Goal: Feedback & Contribution: Leave review/rating

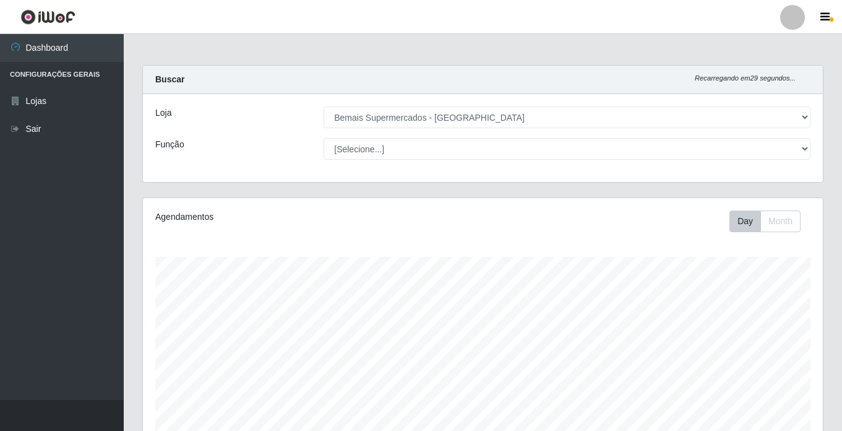
select select "250"
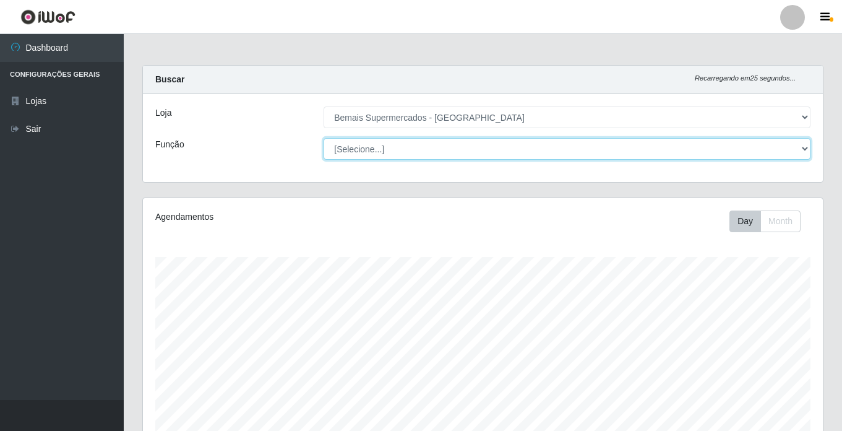
click at [395, 150] on select "[Selecione...] ASG ASG + ASG ++ Auxiliar de Estacionamento Auxiliar de Estacion…" at bounding box center [567, 149] width 487 height 22
click at [324, 138] on select "[Selecione...] ASG ASG + ASG ++ Auxiliar de Estacionamento Auxiliar de Estacion…" at bounding box center [567, 149] width 487 height 22
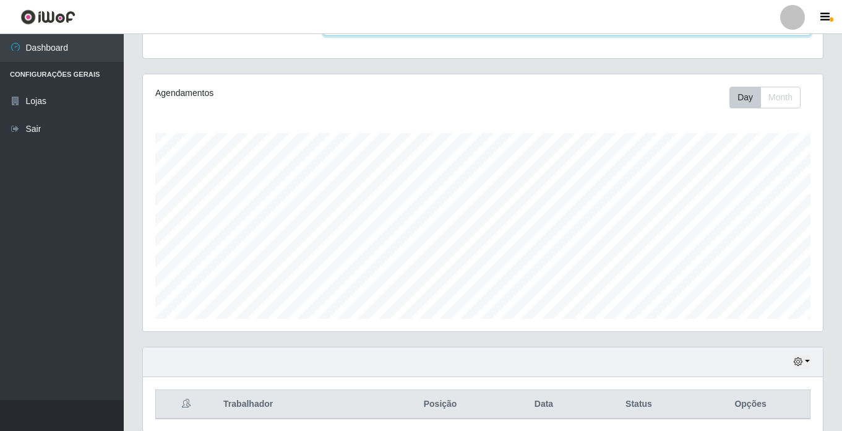
scroll to position [171, 0]
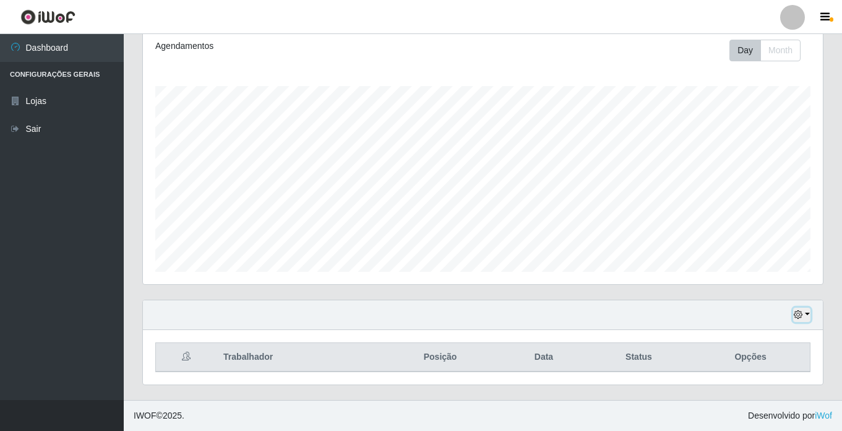
click at [807, 315] on button "button" at bounding box center [801, 315] width 17 height 14
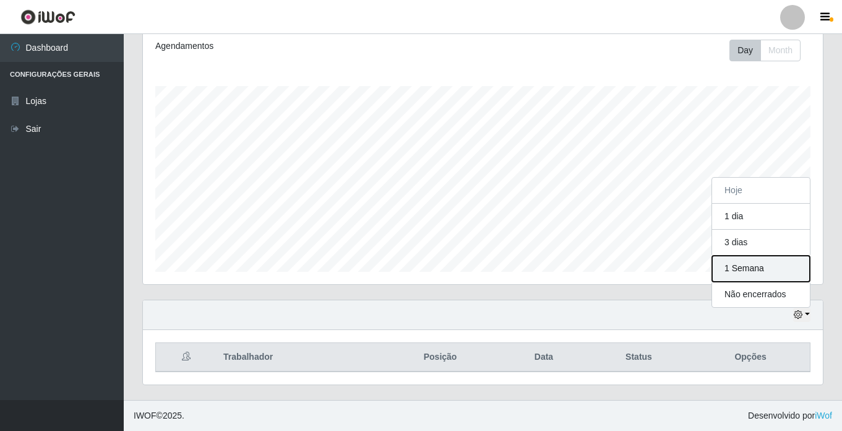
click at [764, 267] on button "1 Semana" at bounding box center [761, 269] width 98 height 26
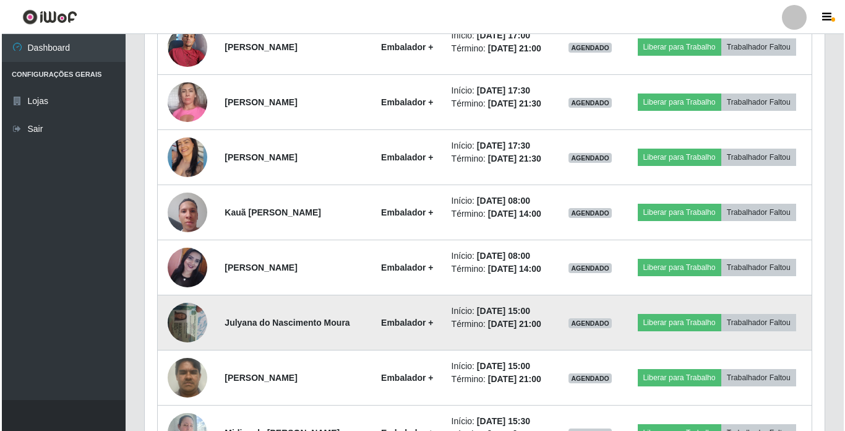
scroll to position [708, 0]
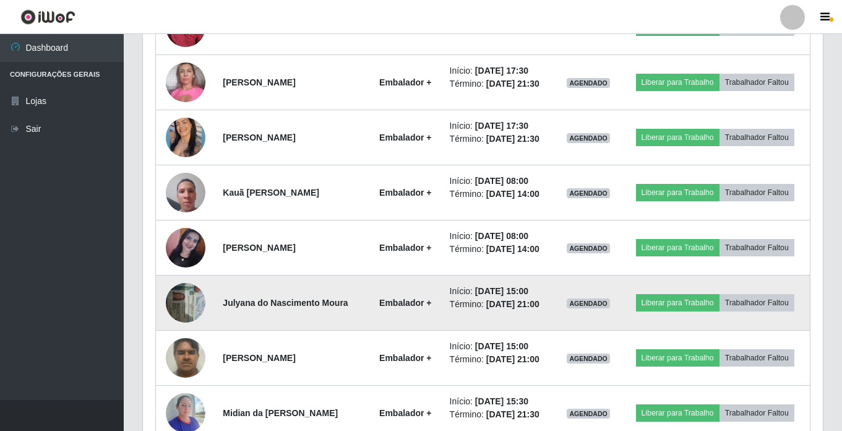
click at [174, 300] on img at bounding box center [186, 302] width 40 height 53
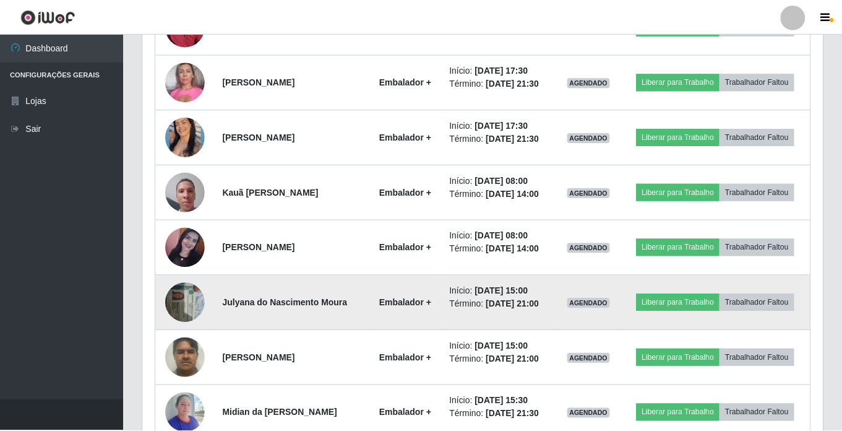
scroll to position [257, 674]
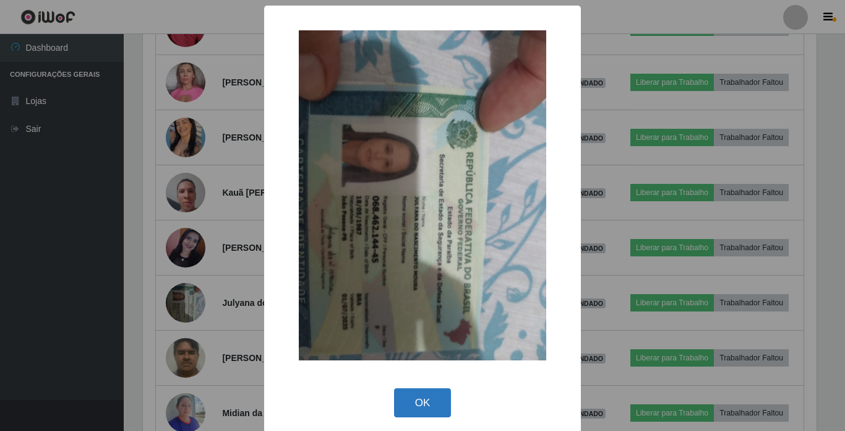
click at [415, 395] on button "OK" at bounding box center [423, 402] width 58 height 29
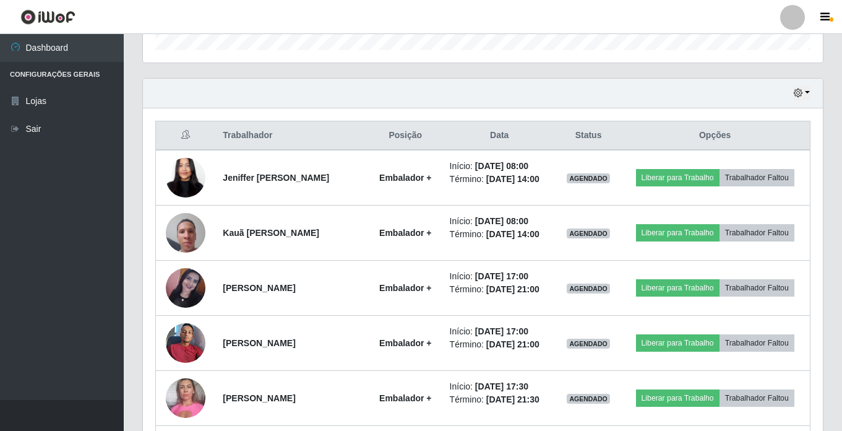
scroll to position [337, 0]
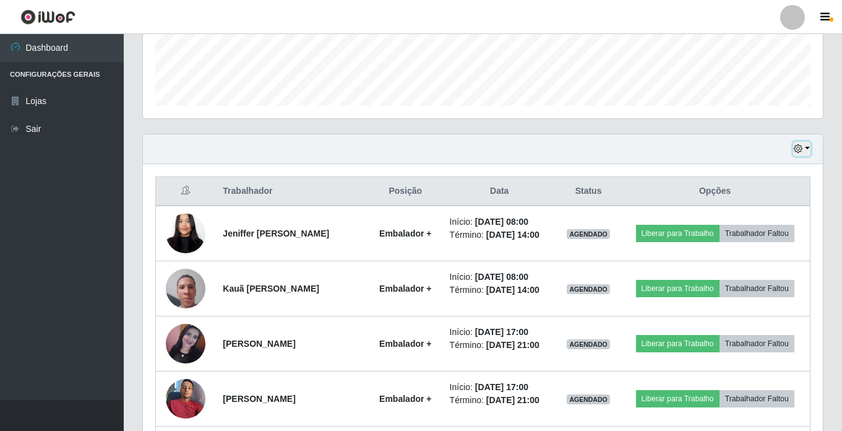
click at [807, 146] on button "button" at bounding box center [801, 149] width 17 height 14
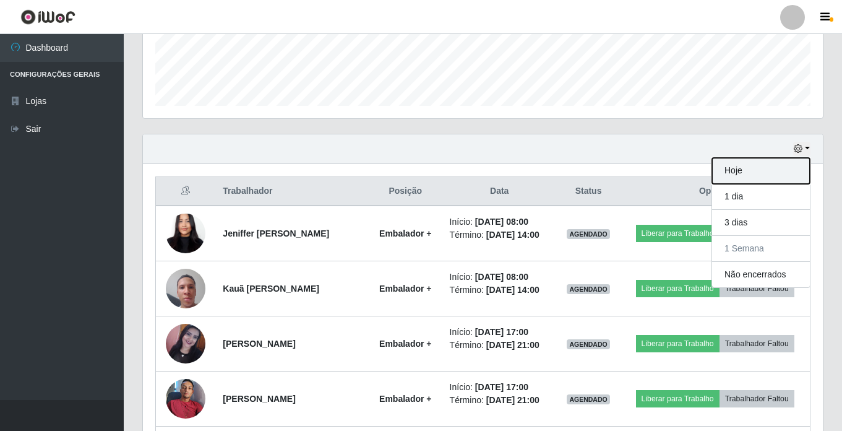
click at [752, 170] on button "Hoje" at bounding box center [761, 171] width 98 height 26
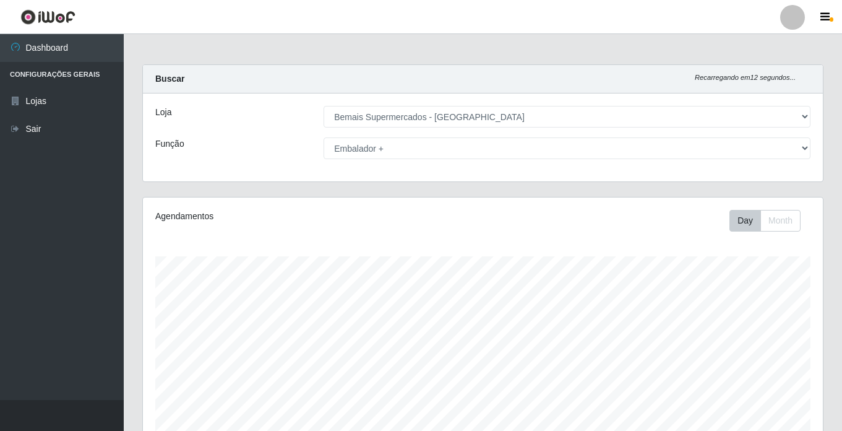
scroll to position [0, 0]
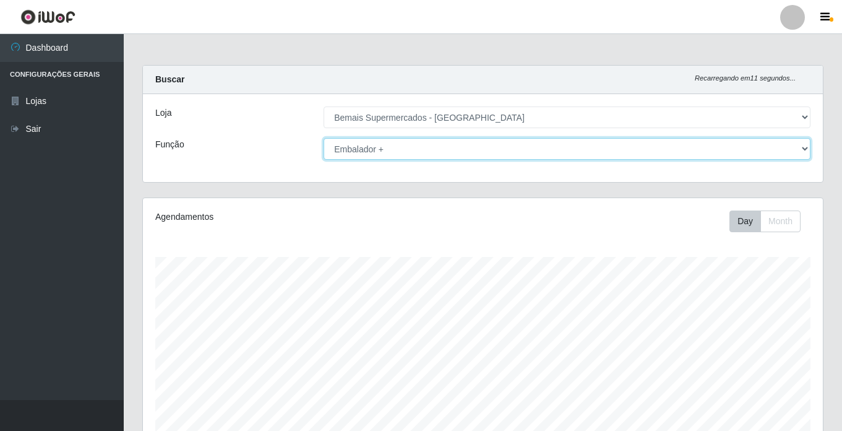
click at [430, 147] on select "[Selecione...] ASG ASG + ASG ++ Auxiliar de Estacionamento Auxiliar de Estacion…" at bounding box center [567, 149] width 487 height 22
click at [324, 138] on select "[Selecione...] ASG ASG + ASG ++ Auxiliar de Estacionamento Auxiliar de Estacion…" at bounding box center [567, 149] width 487 height 22
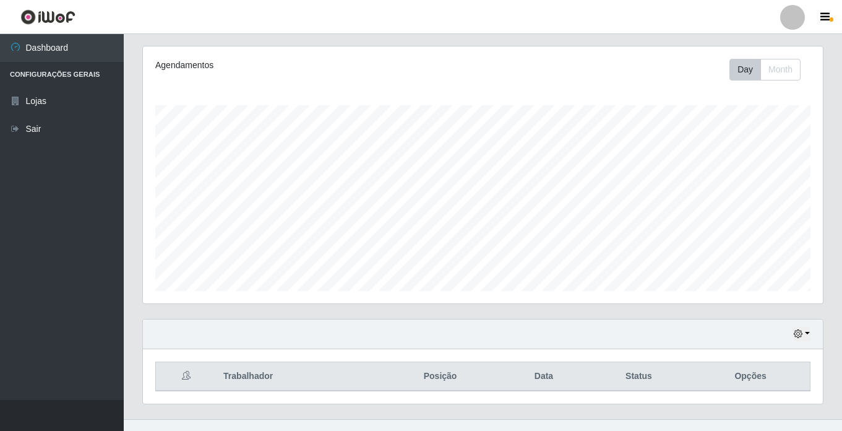
scroll to position [171, 0]
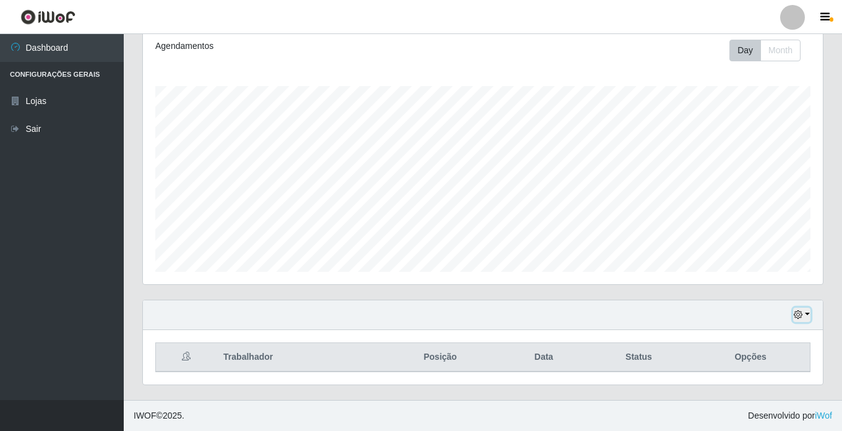
click at [806, 312] on button "button" at bounding box center [801, 315] width 17 height 14
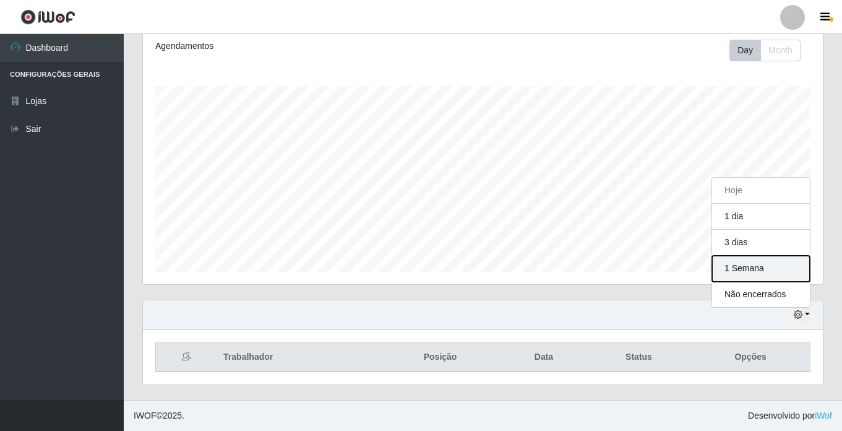
click at [754, 263] on button "1 Semana" at bounding box center [761, 269] width 98 height 26
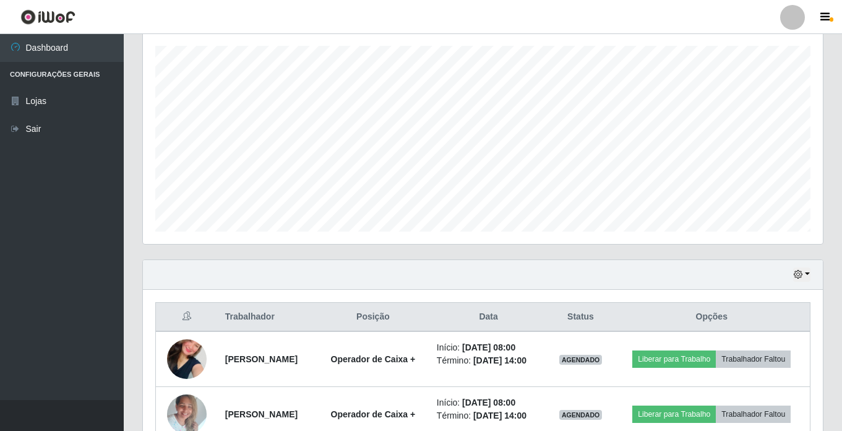
scroll to position [233, 0]
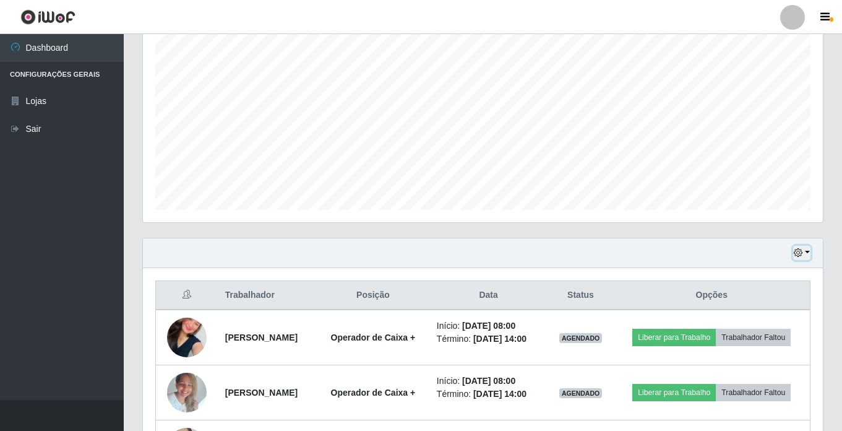
click at [806, 255] on button "button" at bounding box center [801, 253] width 17 height 14
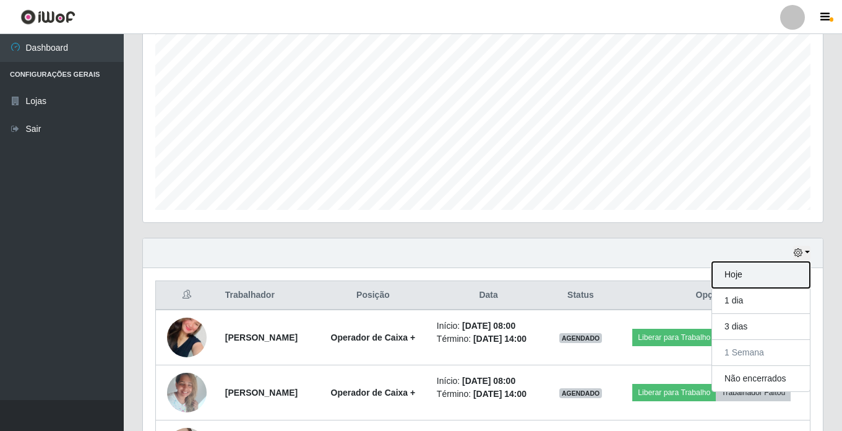
click at [742, 276] on button "Hoje" at bounding box center [761, 275] width 98 height 26
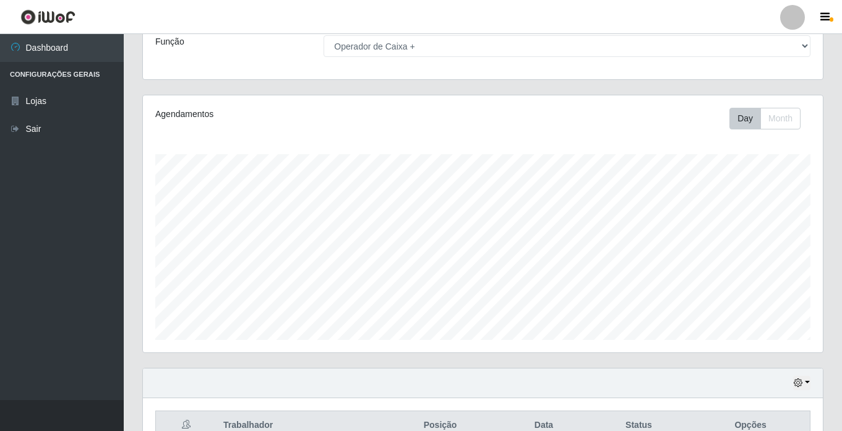
scroll to position [0, 0]
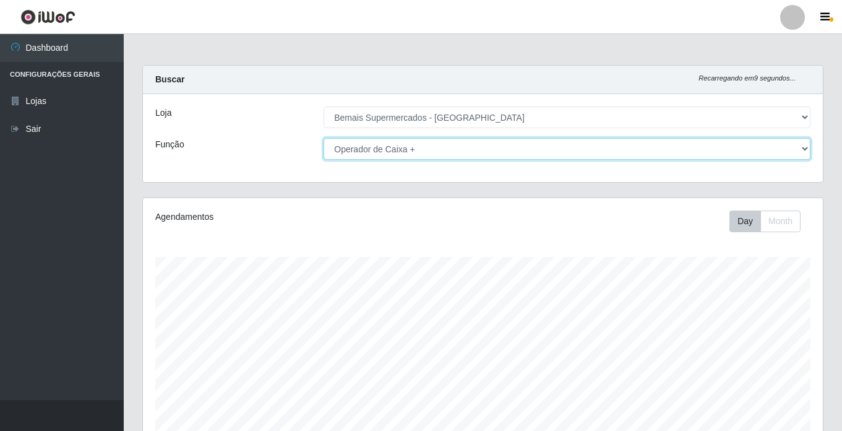
drag, startPoint x: 411, startPoint y: 148, endPoint x: 418, endPoint y: 161, distance: 14.1
click at [411, 148] on select "[Selecione...] ASG ASG + ASG ++ Auxiliar de Estacionamento Auxiliar de Estacion…" at bounding box center [567, 149] width 487 height 22
select select "[Selecione...]"
click at [324, 138] on select "[Selecione...] ASG ASG + ASG ++ Auxiliar de Estacionamento Auxiliar de Estacion…" at bounding box center [567, 149] width 487 height 22
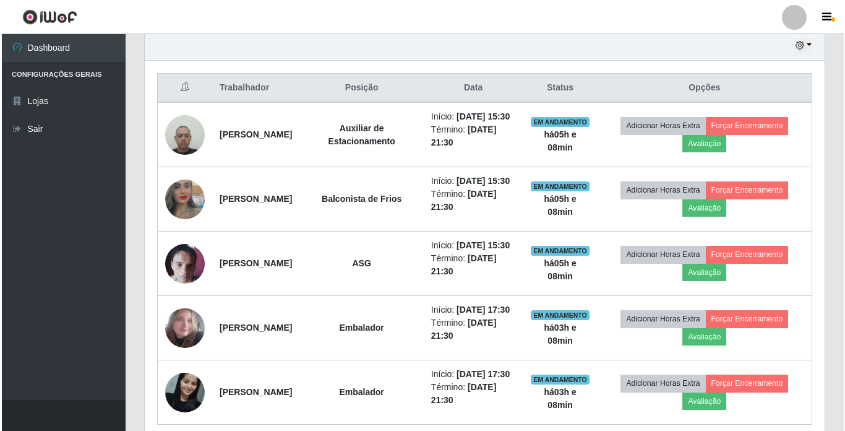
scroll to position [433, 0]
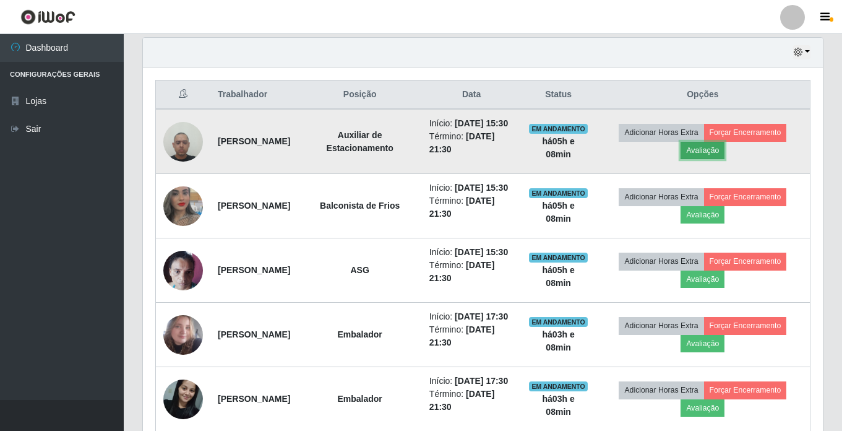
click at [725, 158] on button "Avaliação" at bounding box center [703, 150] width 44 height 17
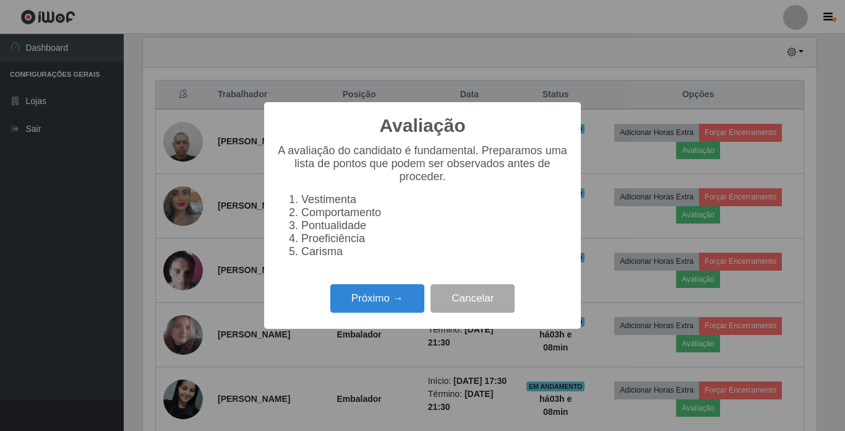
scroll to position [257, 674]
click at [382, 310] on button "Próximo →" at bounding box center [377, 298] width 94 height 29
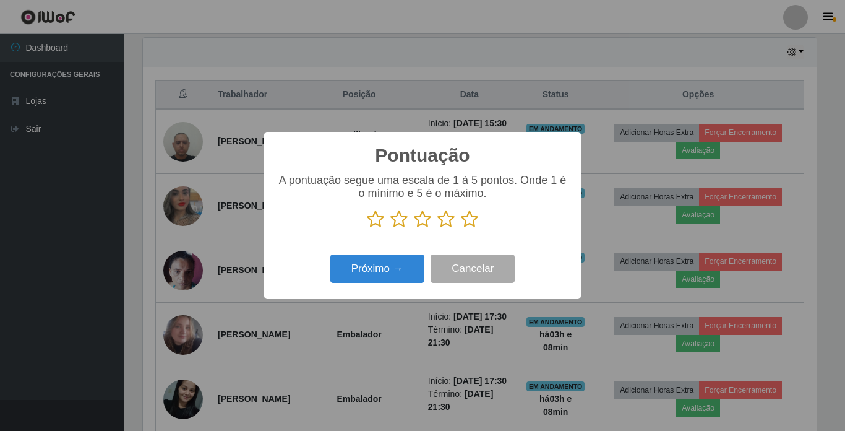
click at [476, 218] on icon at bounding box center [469, 219] width 17 height 19
click at [461, 228] on input "radio" at bounding box center [461, 228] width 0 height 0
click at [395, 260] on button "Próximo →" at bounding box center [377, 268] width 94 height 29
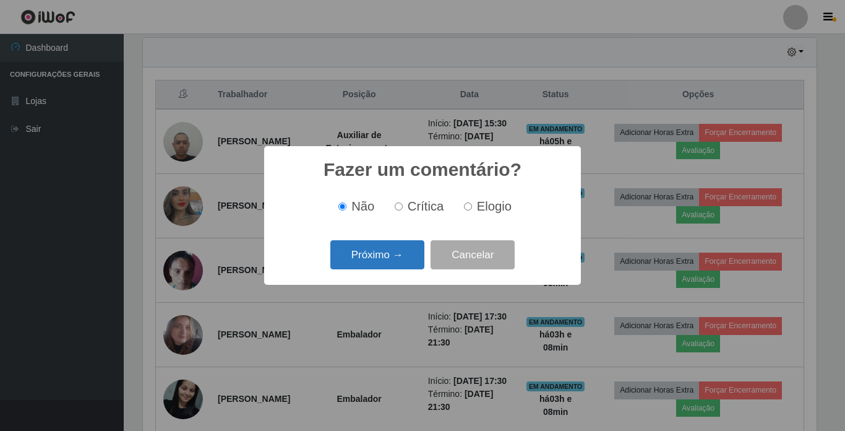
click at [402, 251] on button "Próximo →" at bounding box center [377, 254] width 94 height 29
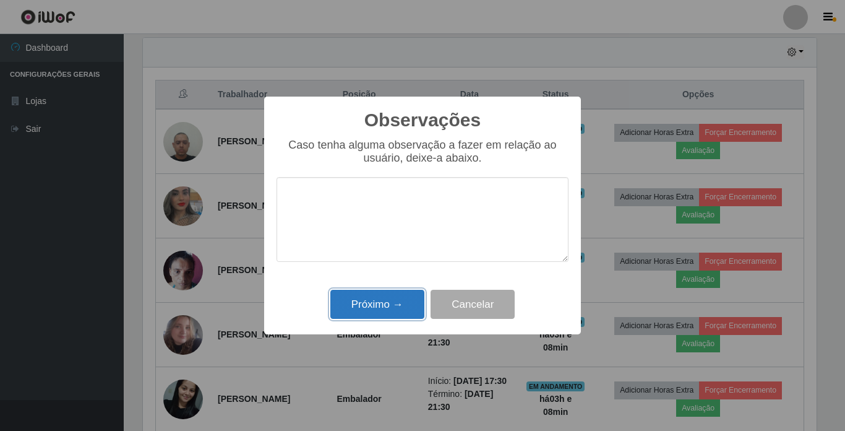
click at [392, 296] on button "Próximo →" at bounding box center [377, 304] width 94 height 29
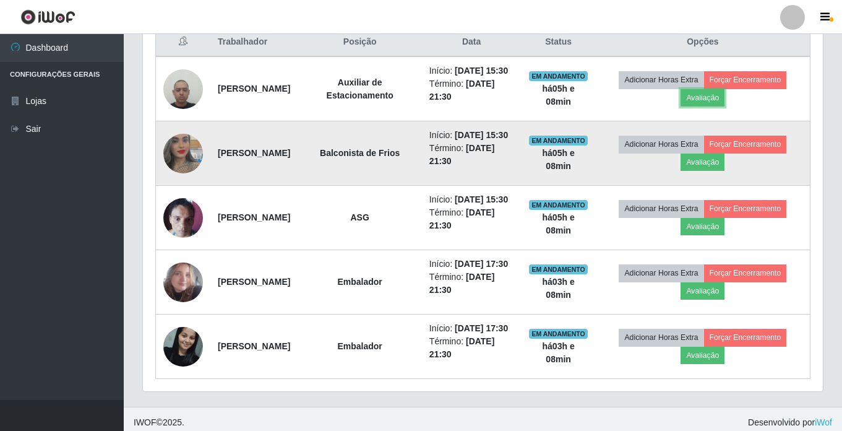
scroll to position [557, 0]
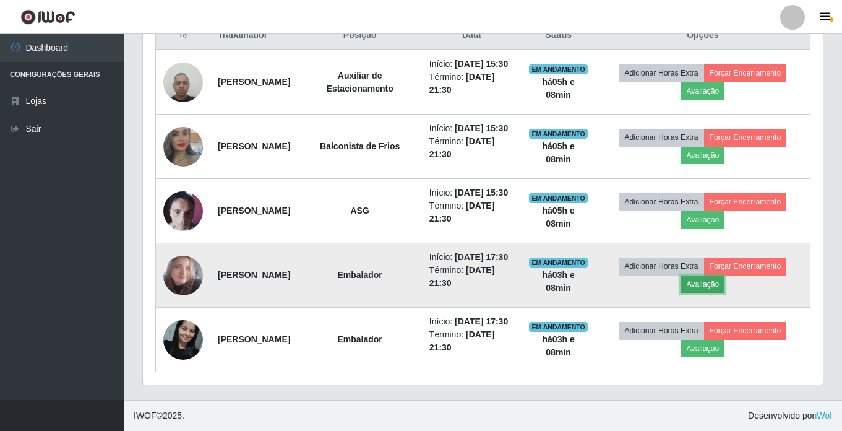
click at [725, 275] on button "Avaliação" at bounding box center [703, 283] width 44 height 17
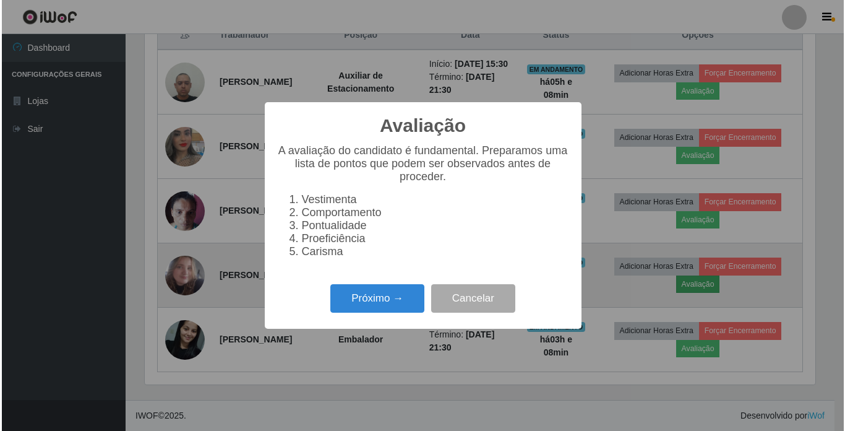
scroll to position [257, 674]
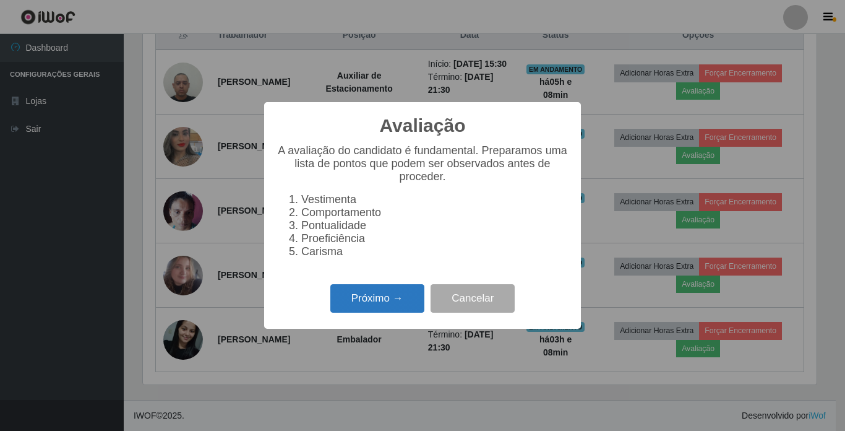
click at [367, 293] on button "Próximo →" at bounding box center [377, 298] width 94 height 29
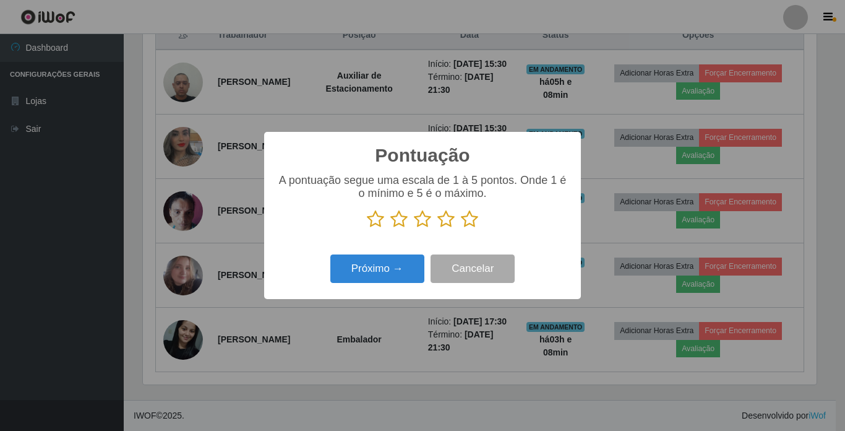
scroll to position [618492, 618075]
click at [475, 219] on icon at bounding box center [469, 219] width 17 height 19
click at [461, 228] on input "radio" at bounding box center [461, 228] width 0 height 0
click at [381, 269] on button "Próximo →" at bounding box center [377, 268] width 94 height 29
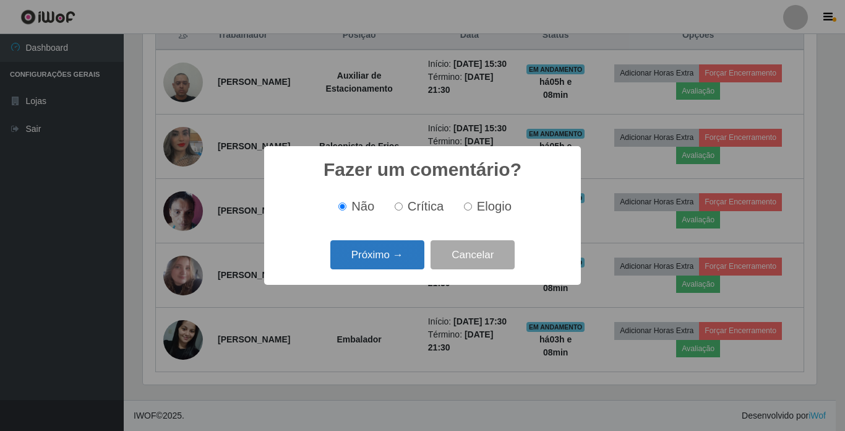
click at [392, 257] on button "Próximo →" at bounding box center [377, 254] width 94 height 29
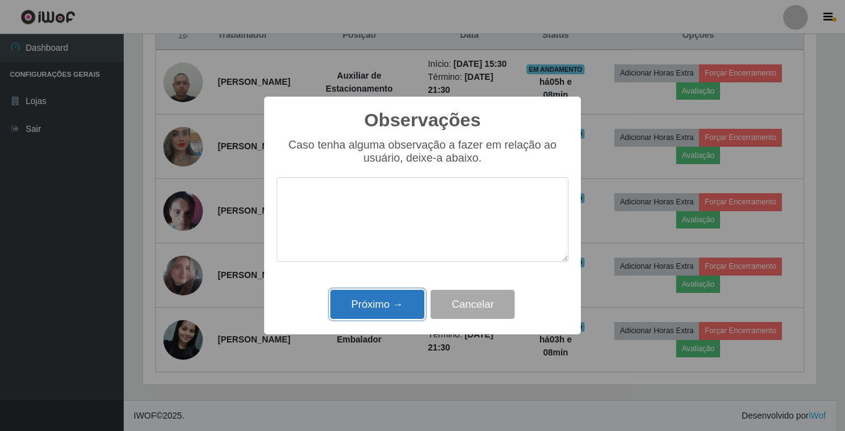
click at [411, 303] on button "Próximo →" at bounding box center [377, 304] width 94 height 29
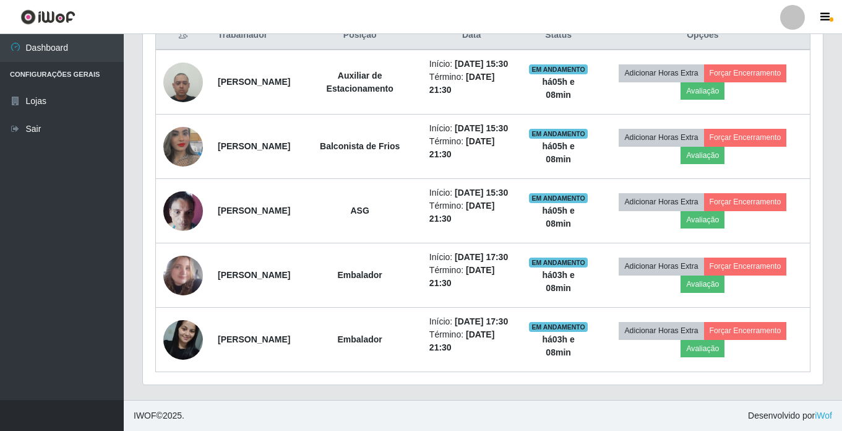
scroll to position [257, 680]
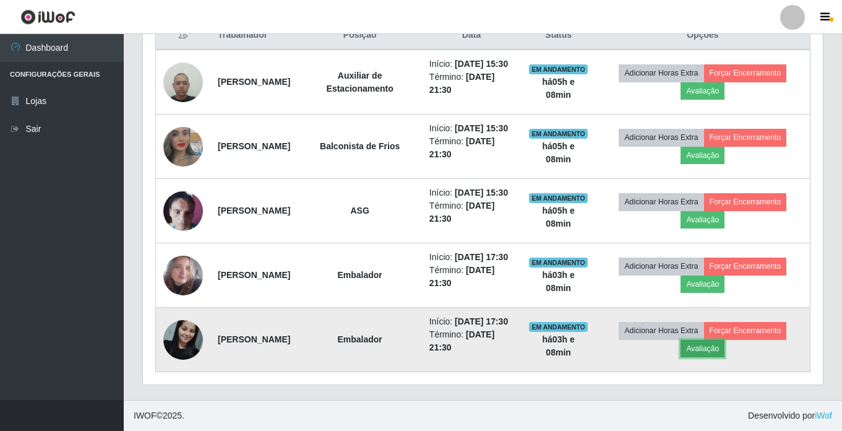
click at [725, 342] on button "Avaliação" at bounding box center [703, 348] width 44 height 17
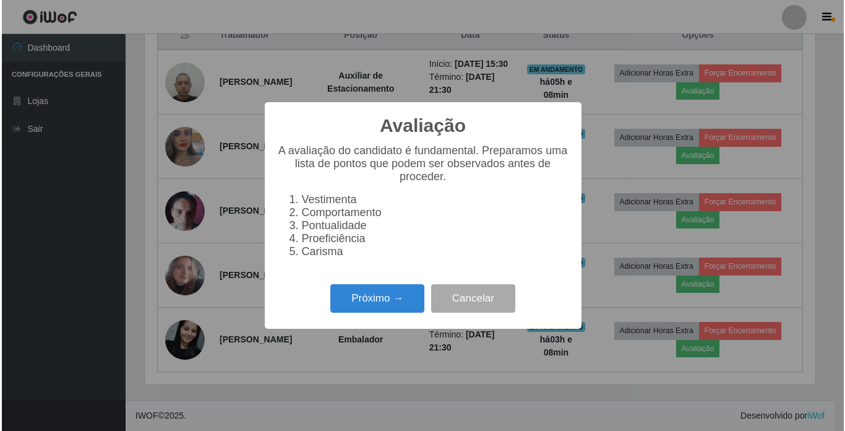
scroll to position [257, 674]
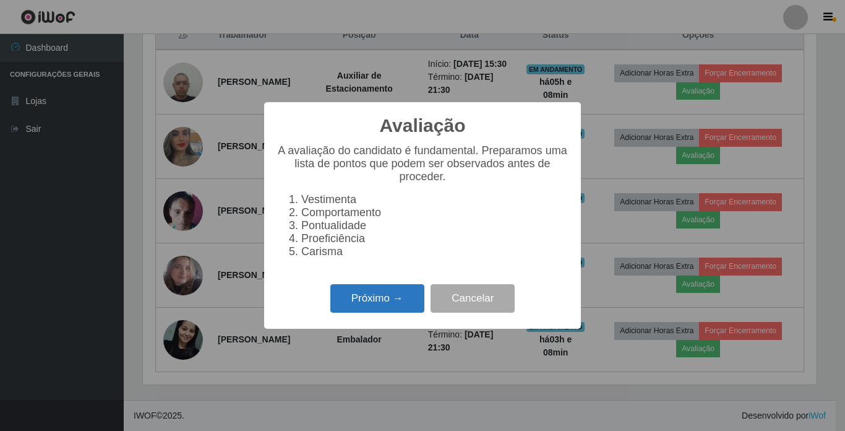
click at [378, 301] on button "Próximo →" at bounding box center [377, 298] width 94 height 29
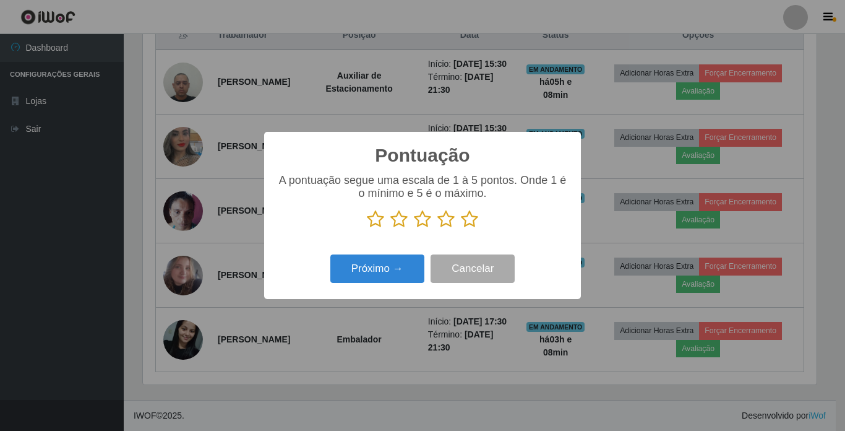
click at [473, 224] on icon at bounding box center [469, 219] width 17 height 19
click at [461, 228] on input "radio" at bounding box center [461, 228] width 0 height 0
click at [358, 277] on button "Próximo →" at bounding box center [377, 268] width 94 height 29
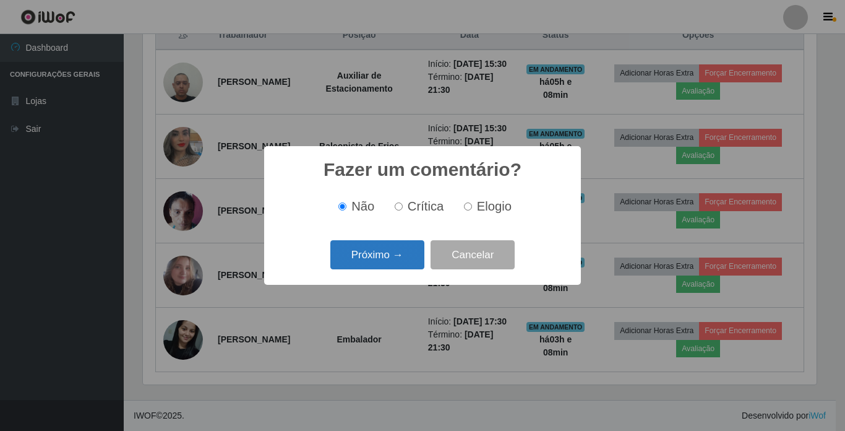
click at [389, 259] on button "Próximo →" at bounding box center [377, 254] width 94 height 29
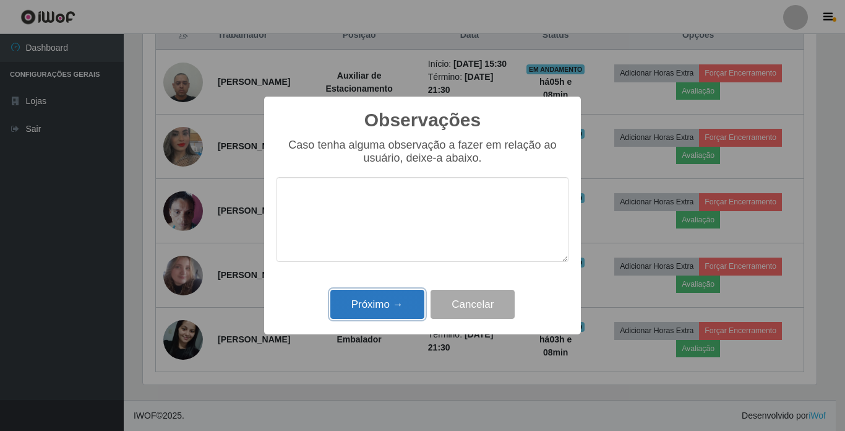
click at [390, 300] on button "Próximo →" at bounding box center [377, 304] width 94 height 29
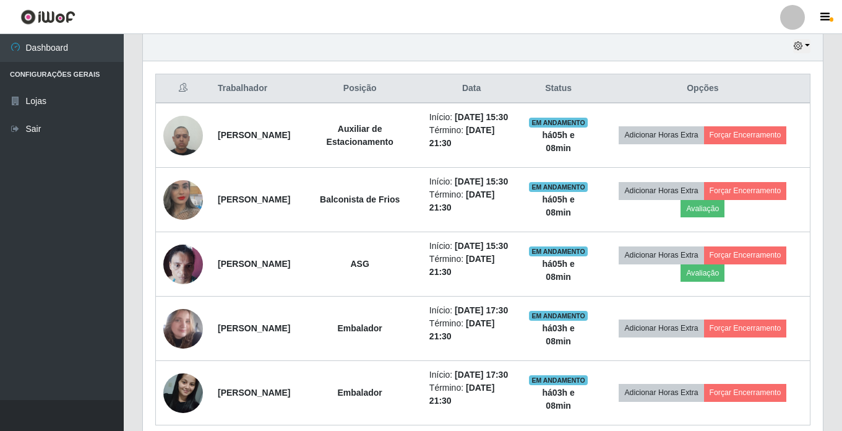
scroll to position [434, 0]
